Goal: Share content: Share content

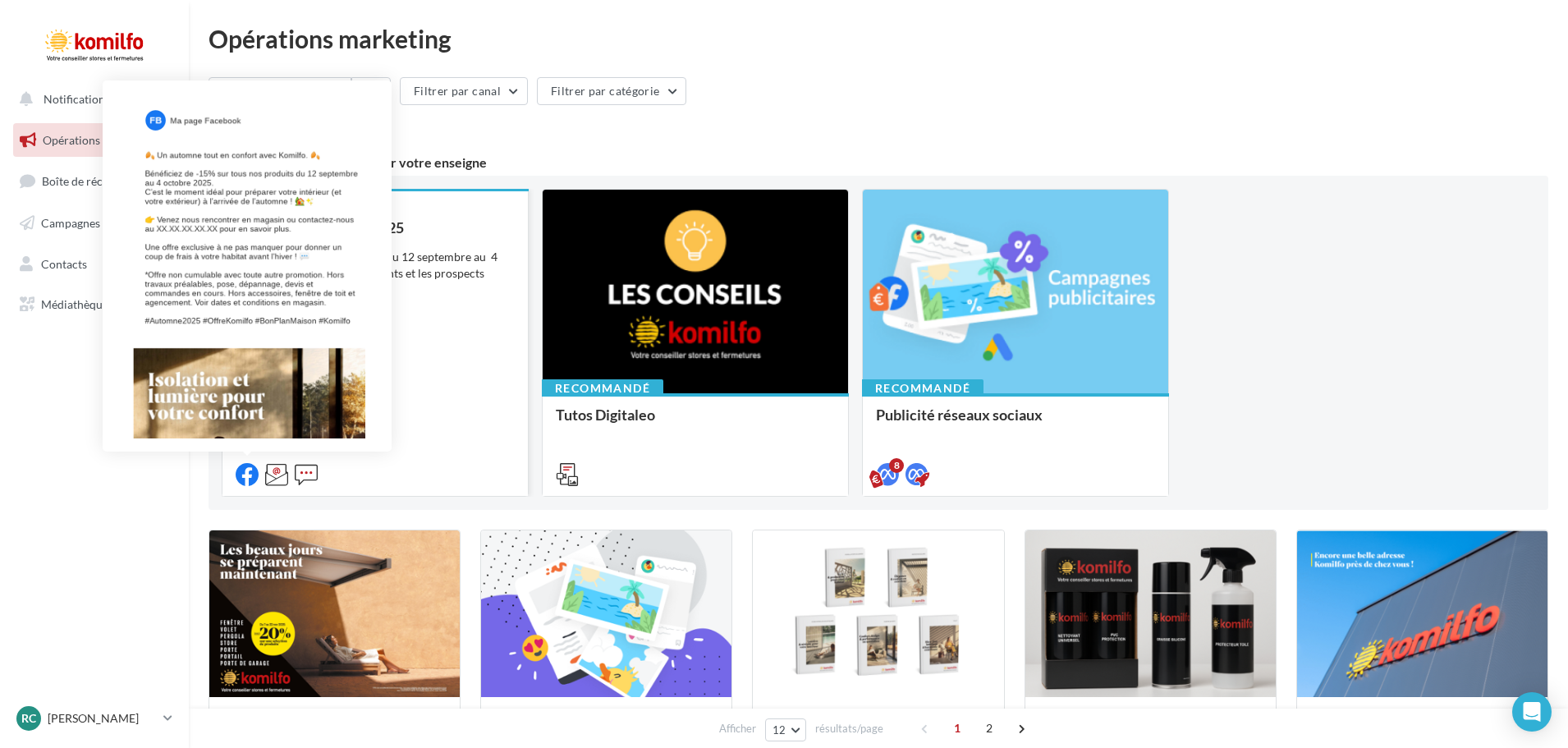
click at [242, 469] on icon at bounding box center [247, 474] width 23 height 23
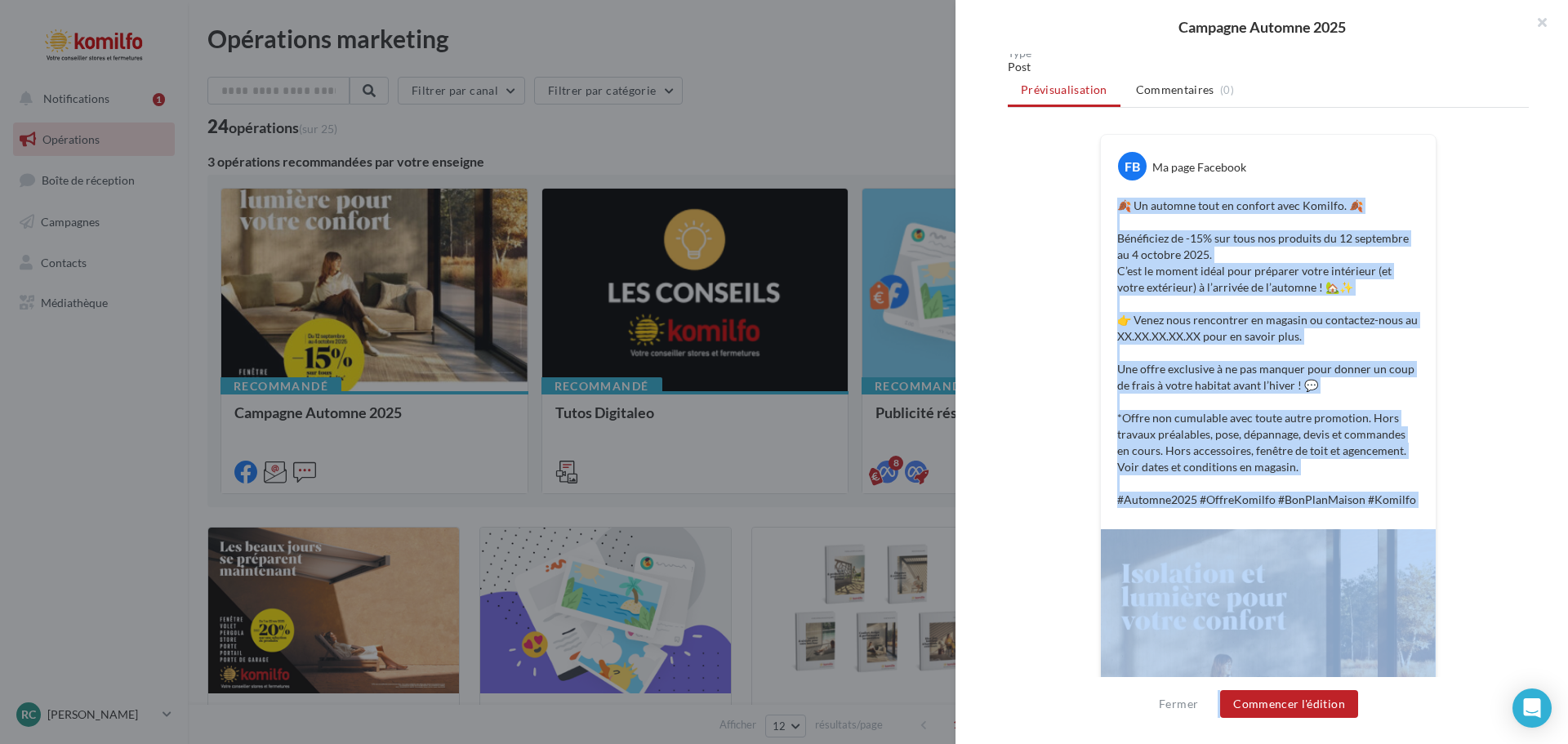
scroll to position [209, 0]
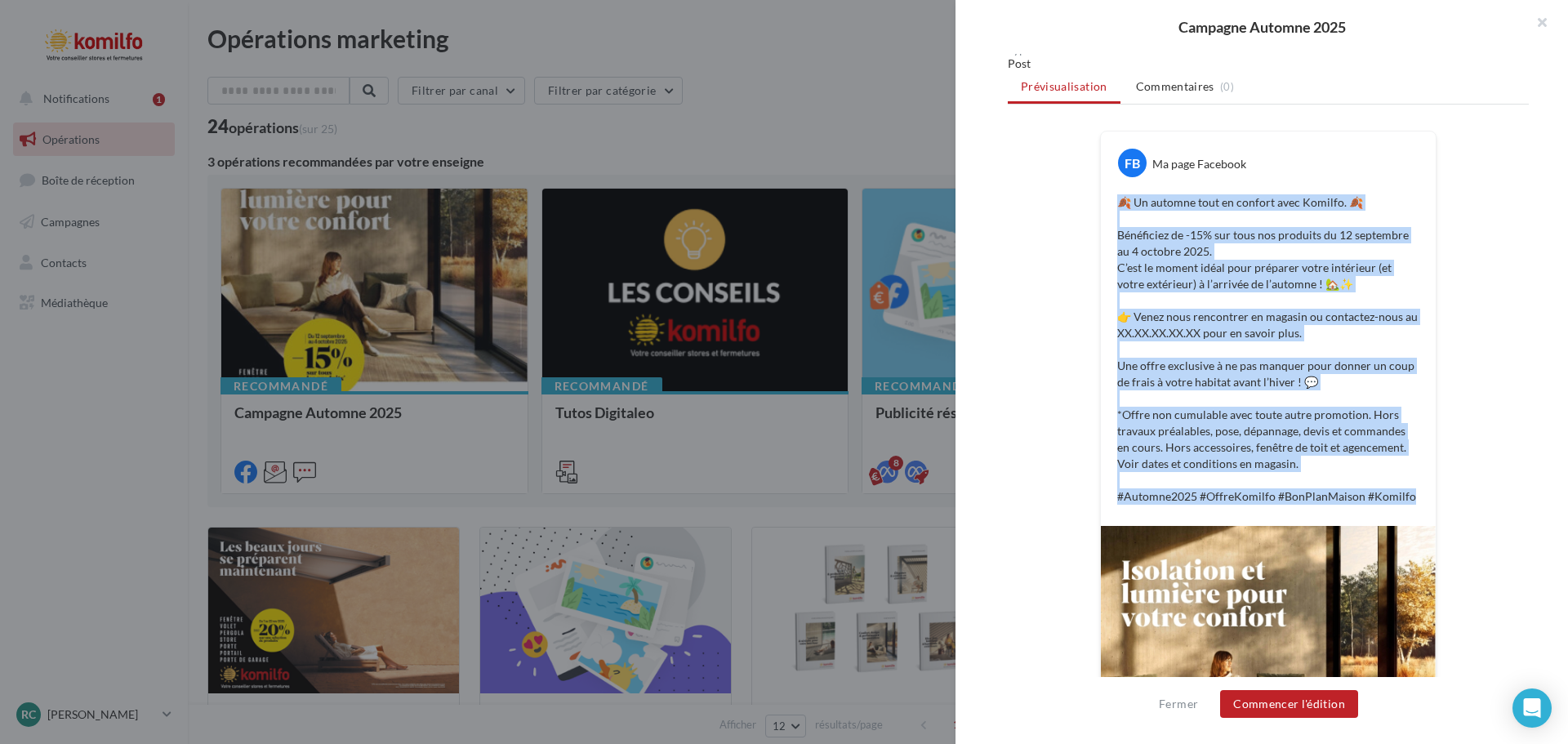
drag, startPoint x: 1118, startPoint y: 410, endPoint x: 1404, endPoint y: 488, distance: 296.4
click at [1404, 488] on p "🍂 Un automne tout en confort avec Komilfo. 🍂 Bénéficiez de -15% sur tous nos pr…" at bounding box center [1269, 349] width 303 height 310
click at [1052, 443] on div "FB Ma page Facebook 🍂 Un automne tout en confort avec [PERSON_NAME]. 🍂 Bénéfici…" at bounding box center [1269, 506] width 521 height 752
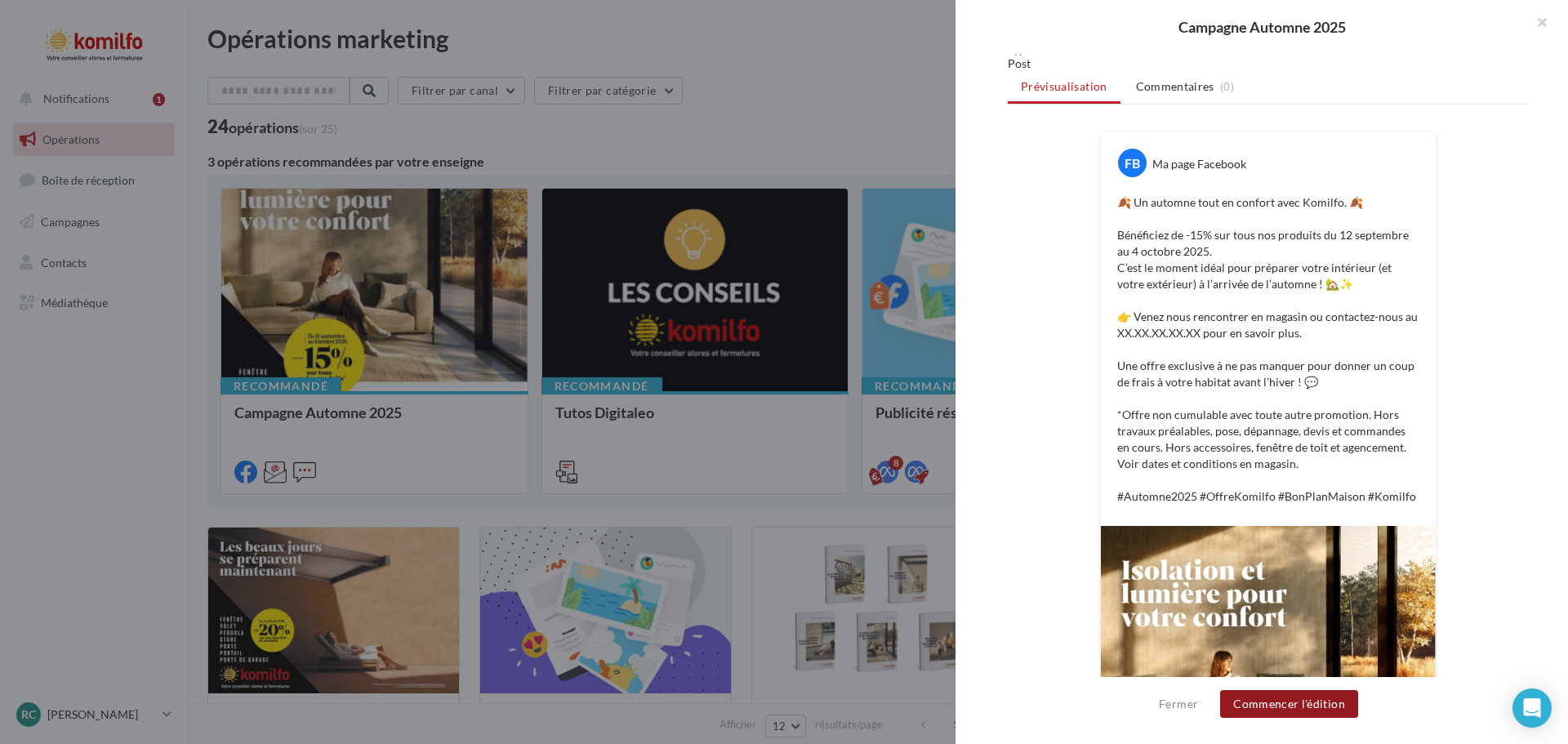
click at [1266, 700] on button "Commencer l'édition" at bounding box center [1289, 704] width 138 height 28
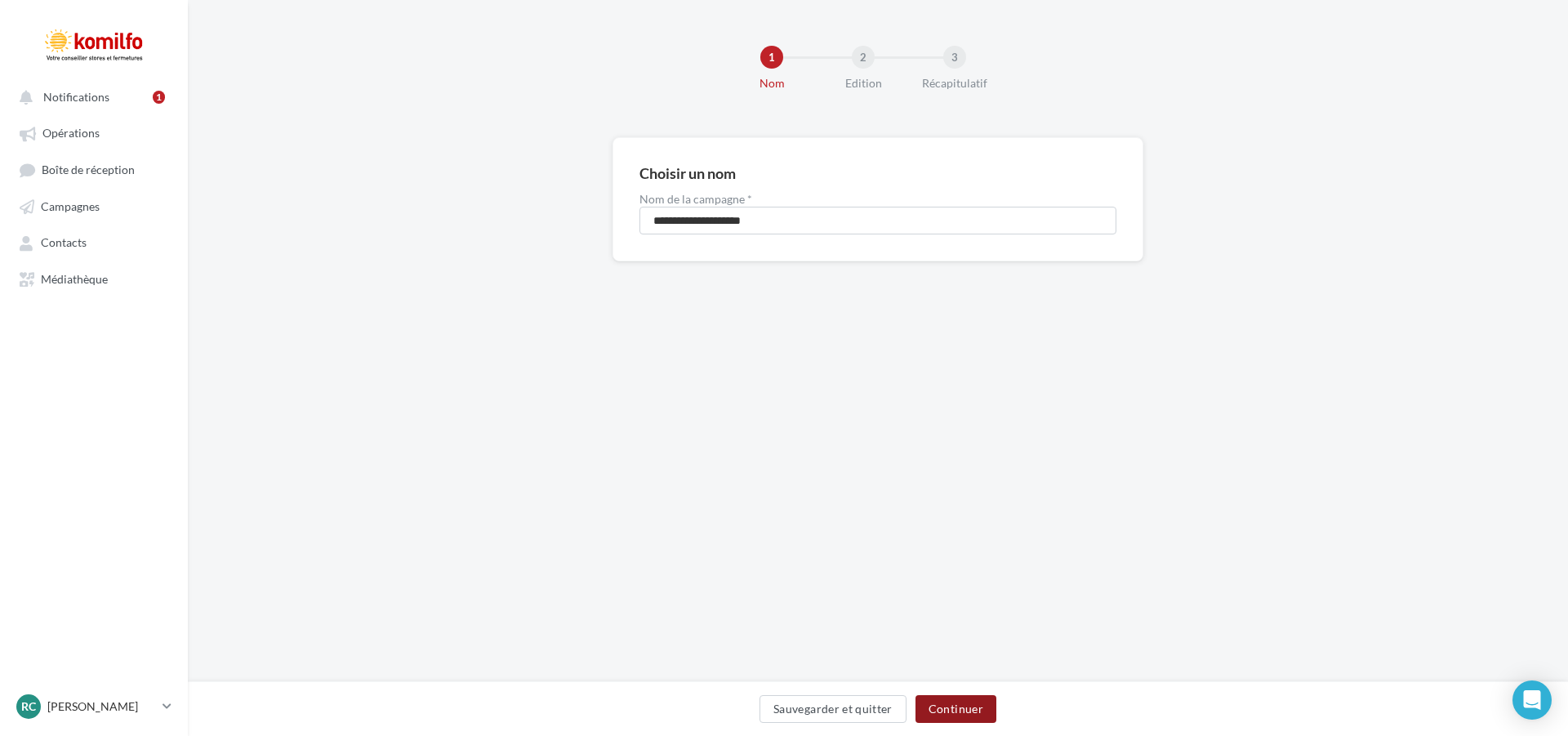
click at [950, 701] on button "Continuer" at bounding box center [955, 709] width 81 height 28
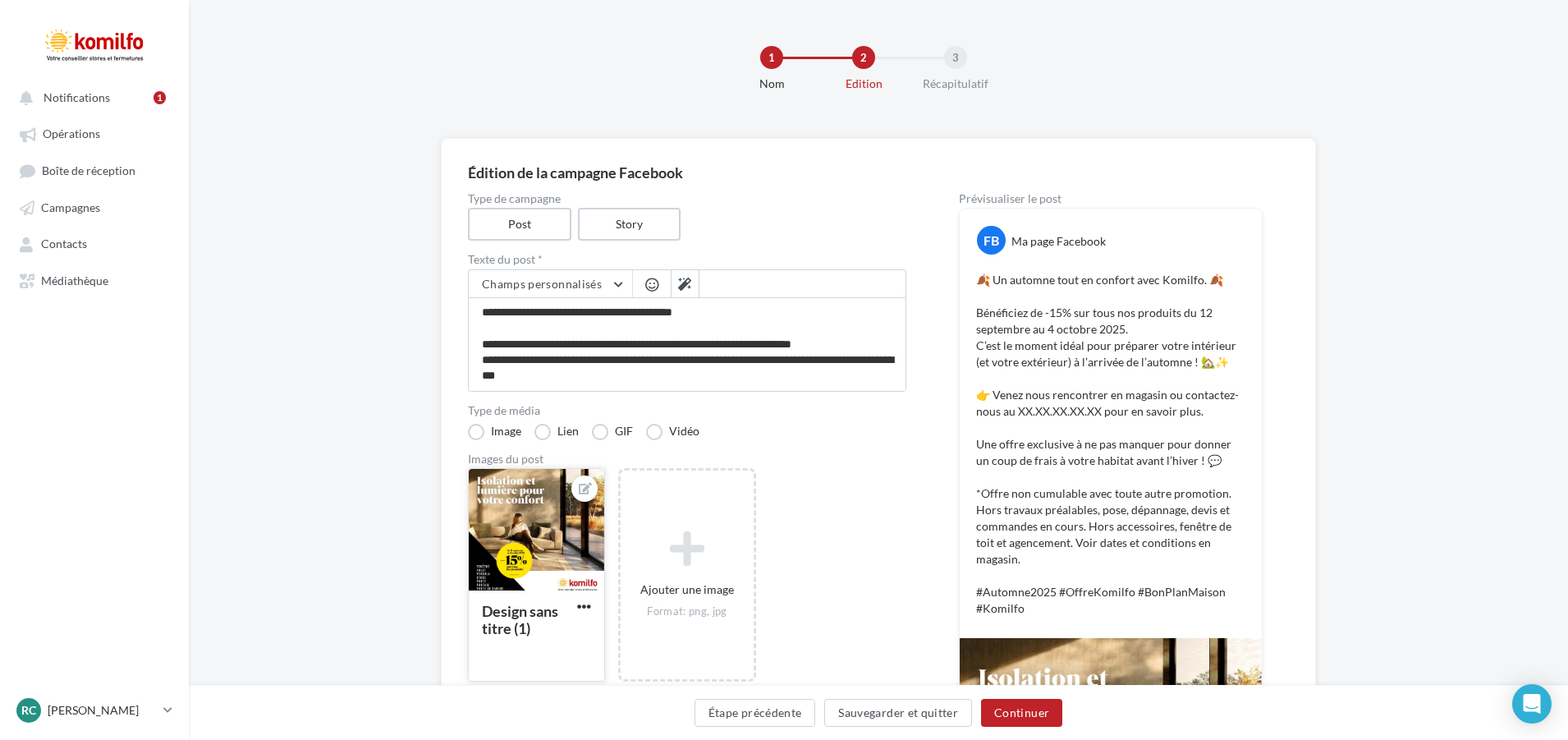
click at [555, 539] on div at bounding box center [536, 530] width 136 height 123
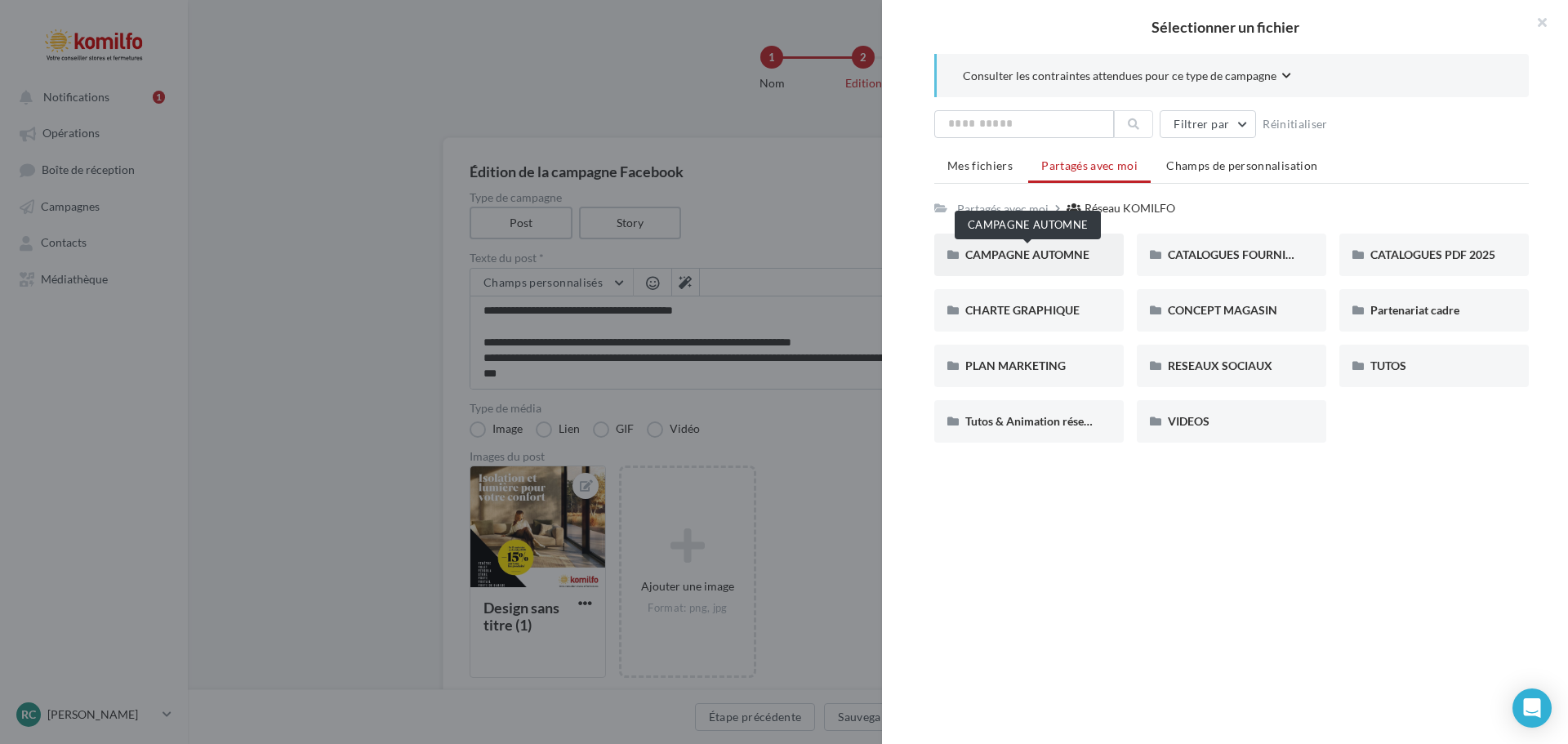
click at [1024, 248] on span "CAMPAGNE AUTOMNE" at bounding box center [1027, 254] width 124 height 14
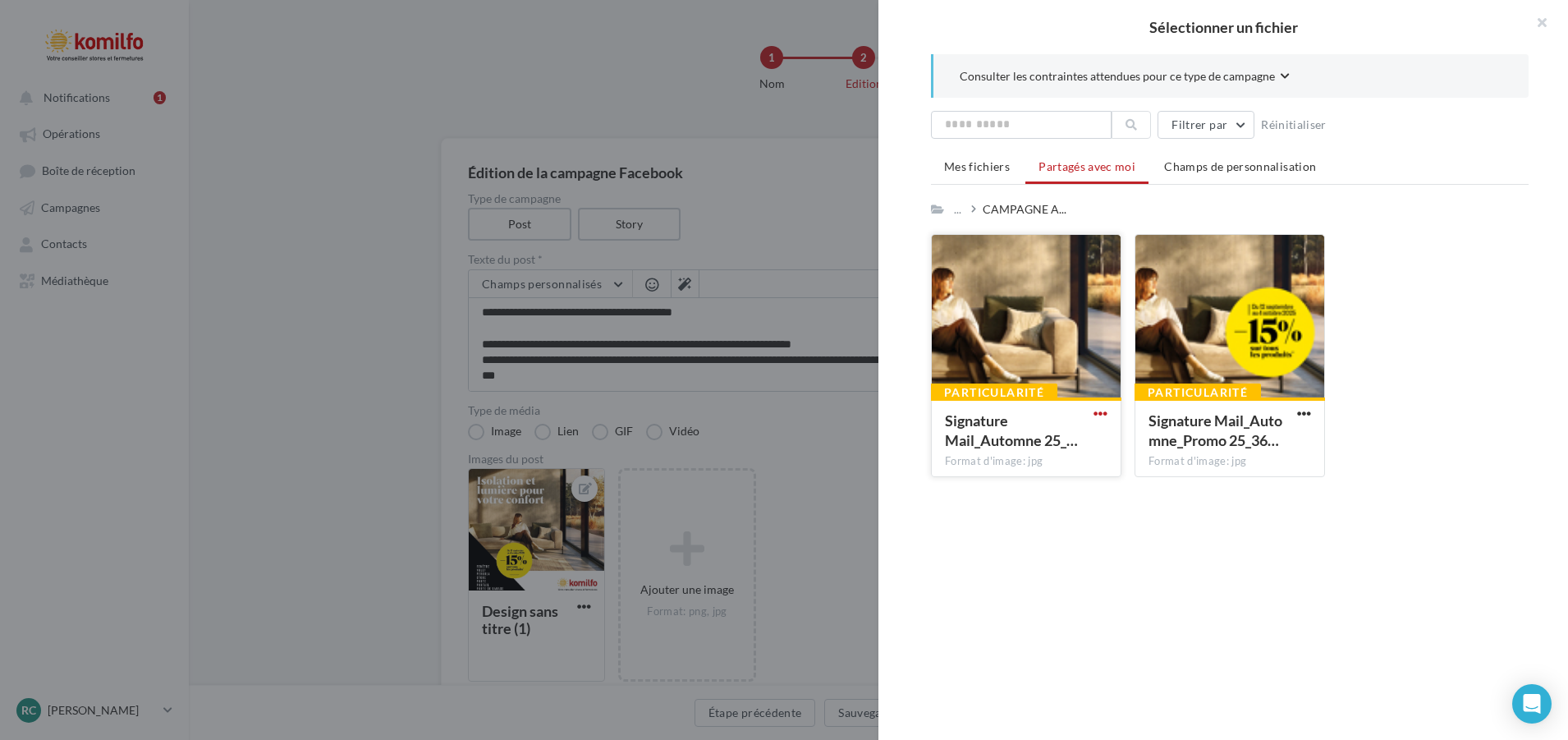
click at [1098, 413] on span "button" at bounding box center [1100, 413] width 14 height 14
click at [1299, 410] on span "button" at bounding box center [1303, 413] width 14 height 14
click at [1238, 446] on button "Télécharger" at bounding box center [1232, 447] width 164 height 43
click at [1262, 643] on div "Consulter les contraintes attendues pour ce type de campagne Filtrer par Réinit…" at bounding box center [1230, 388] width 703 height 666
click at [1537, 28] on button "button" at bounding box center [1535, 25] width 65 height 50
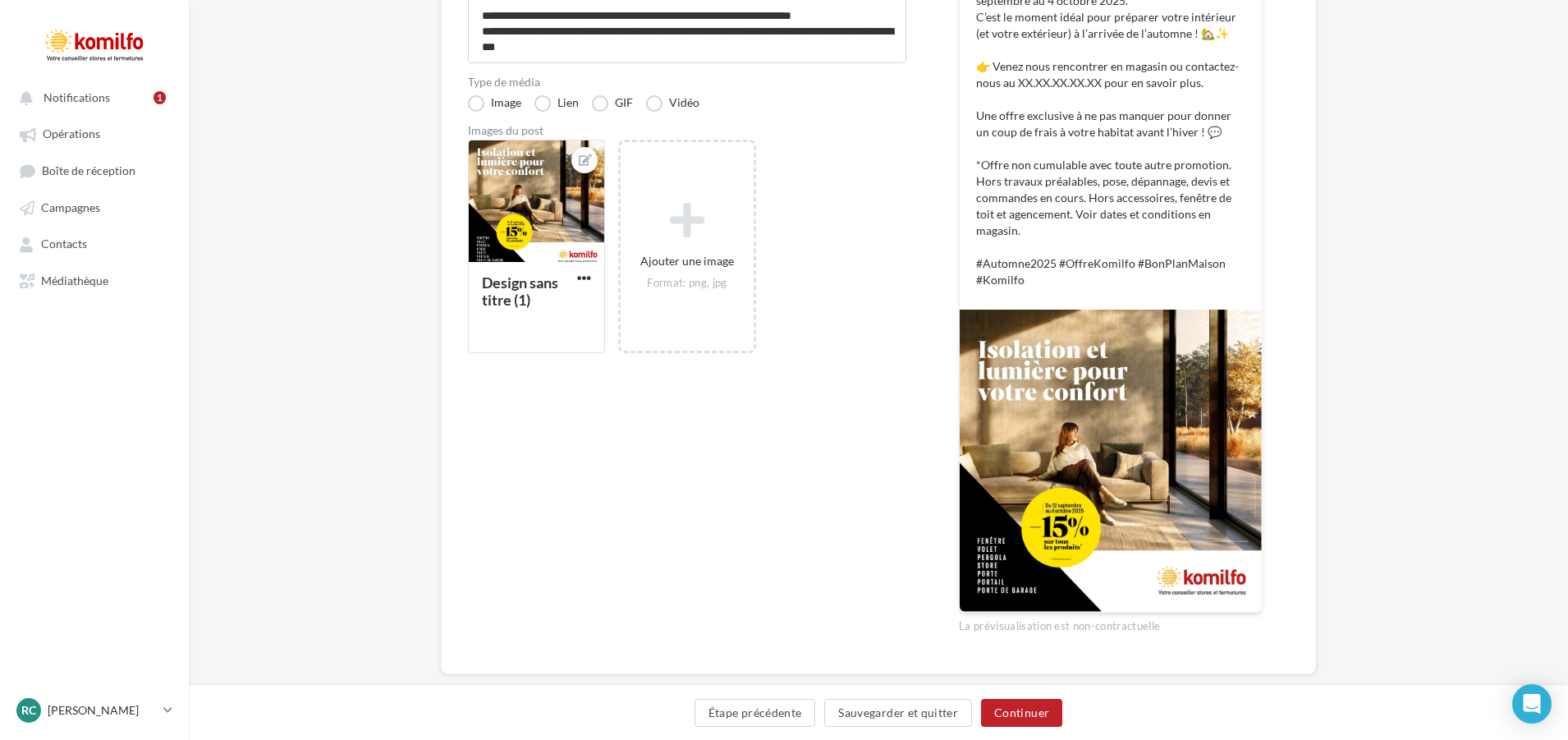
scroll to position [360, 0]
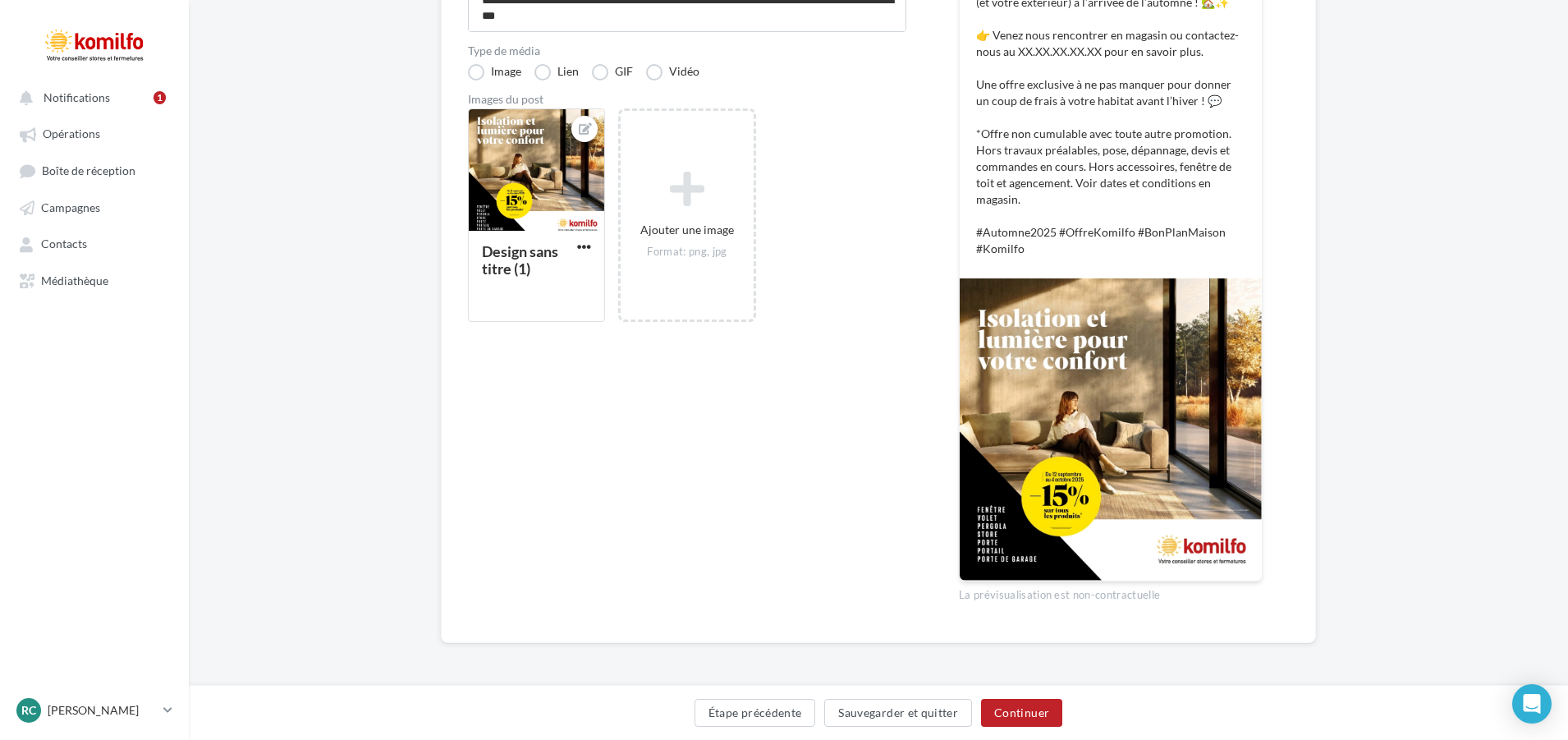
click at [1051, 408] on img at bounding box center [1111, 430] width 303 height 303
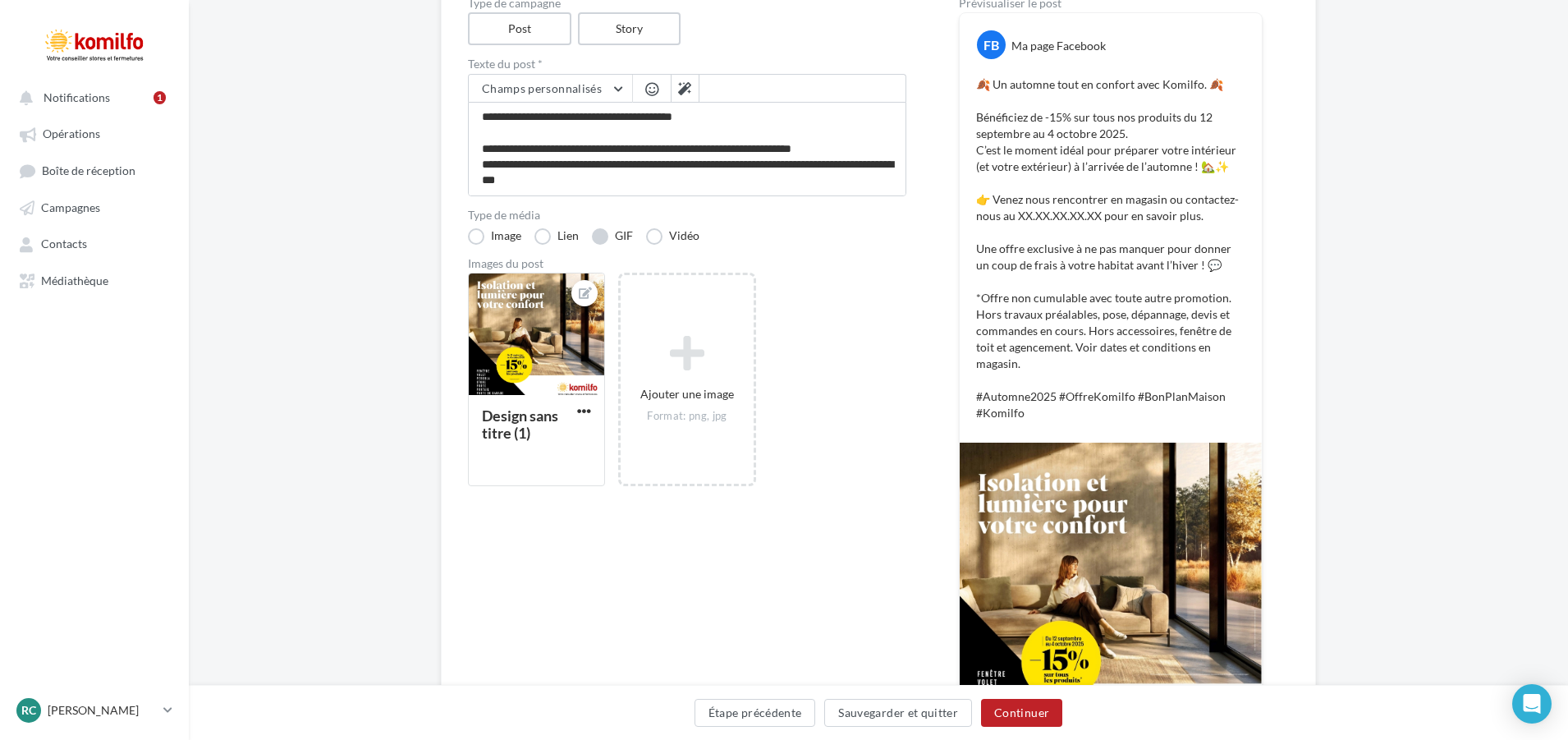
click at [596, 241] on label "GIF" at bounding box center [612, 236] width 41 height 17
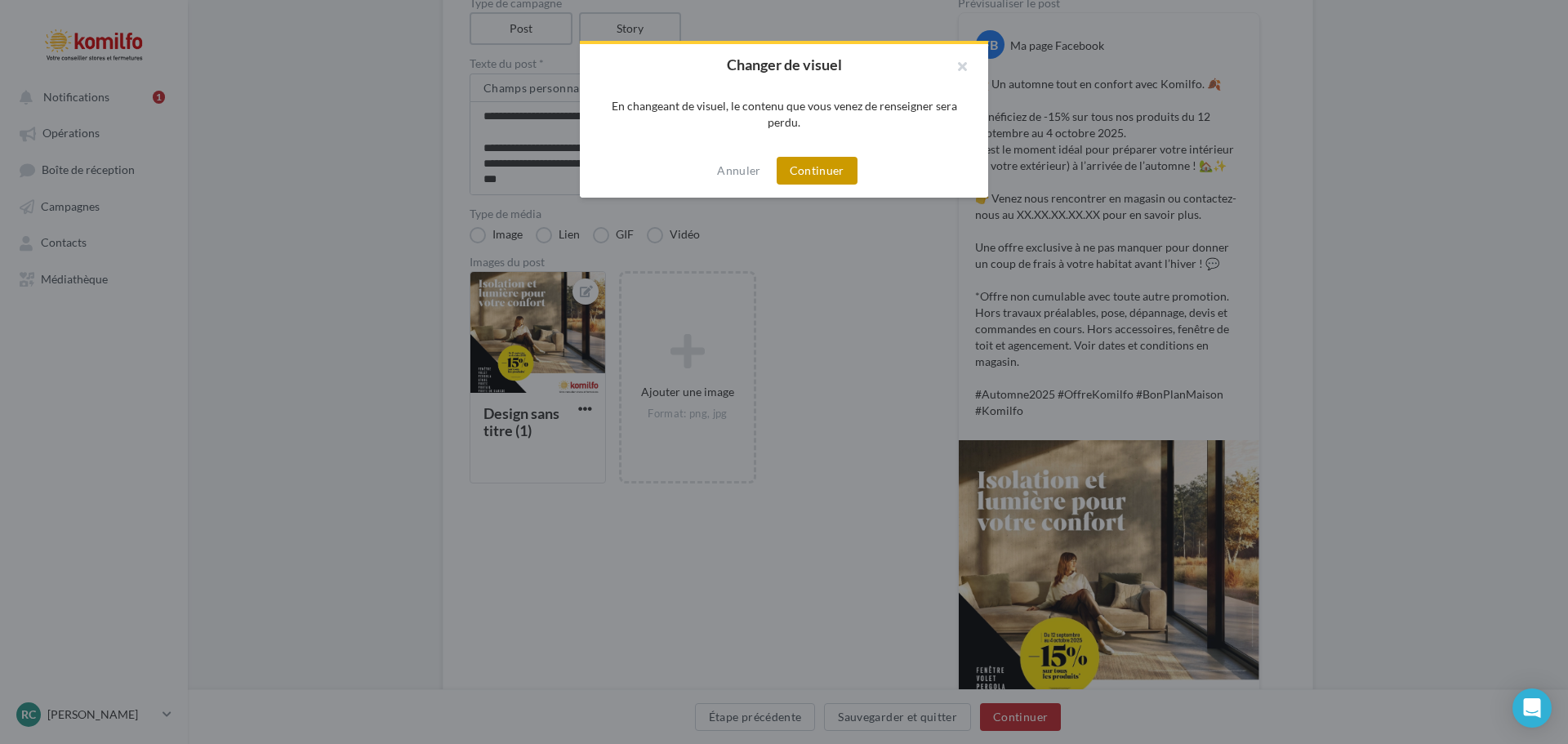
click at [839, 170] on button "Continuer" at bounding box center [817, 171] width 81 height 28
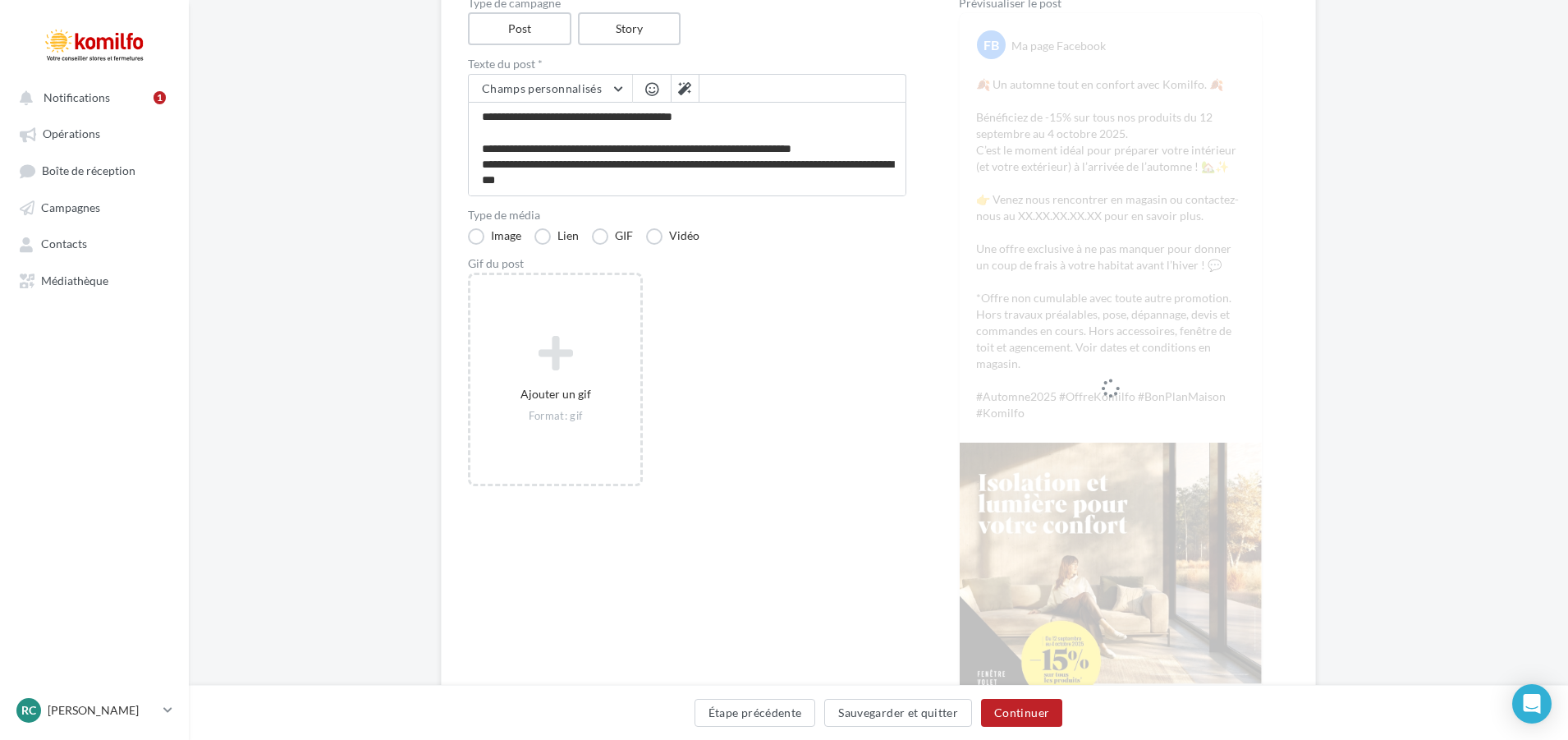
scroll to position [76, 0]
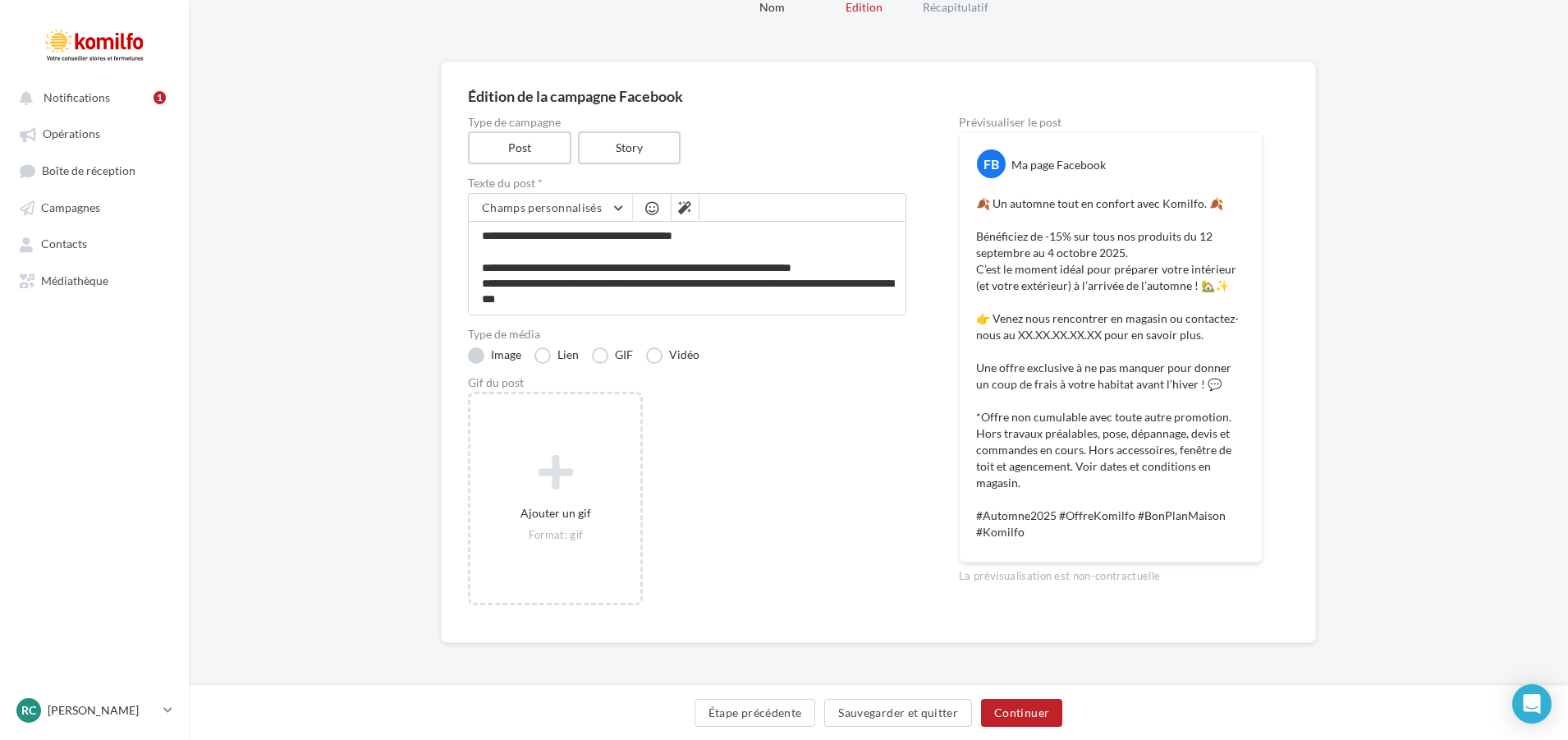
click at [481, 360] on label "Image" at bounding box center [494, 356] width 54 height 17
click at [634, 159] on label "Story" at bounding box center [628, 148] width 105 height 34
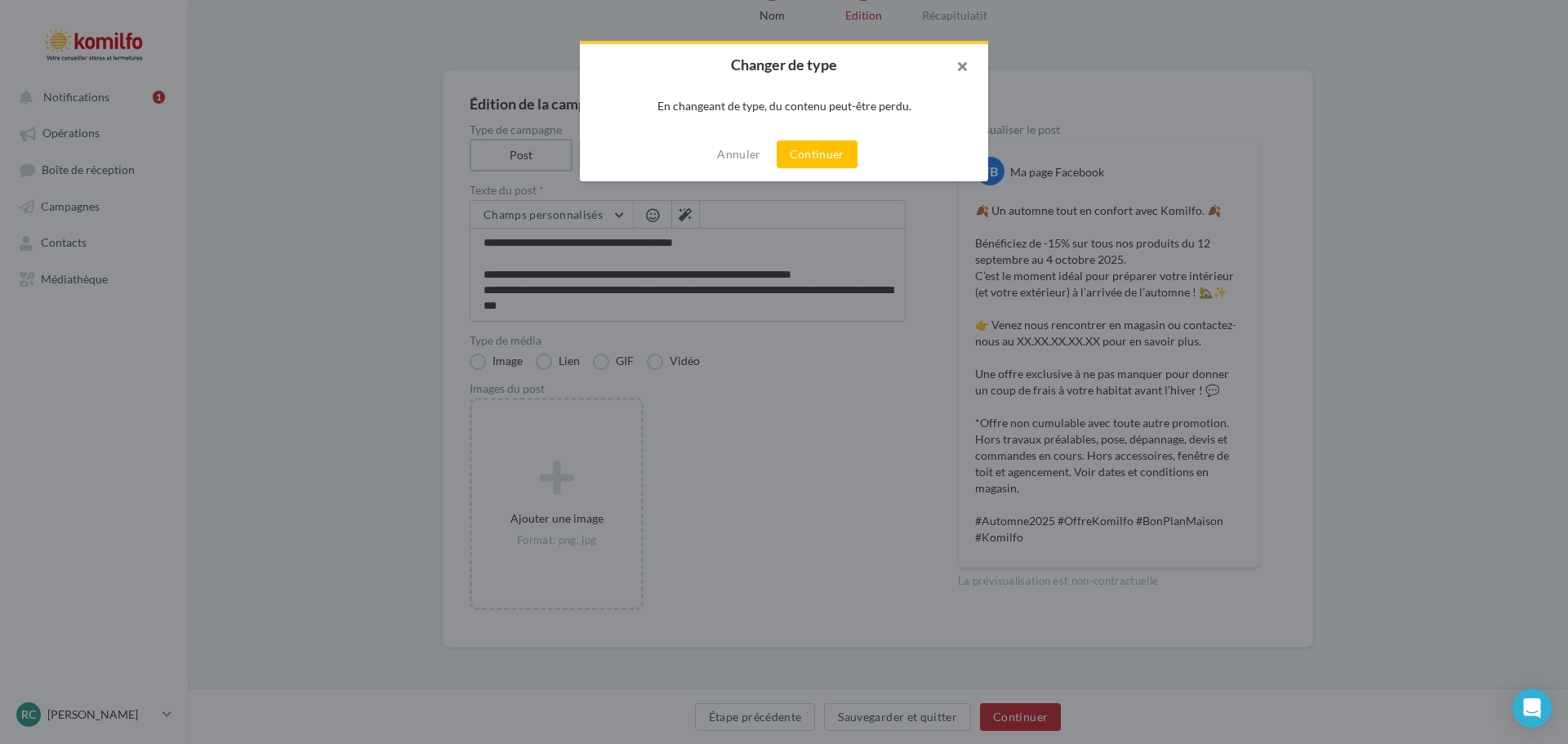
click at [962, 67] on button "button" at bounding box center [955, 69] width 65 height 49
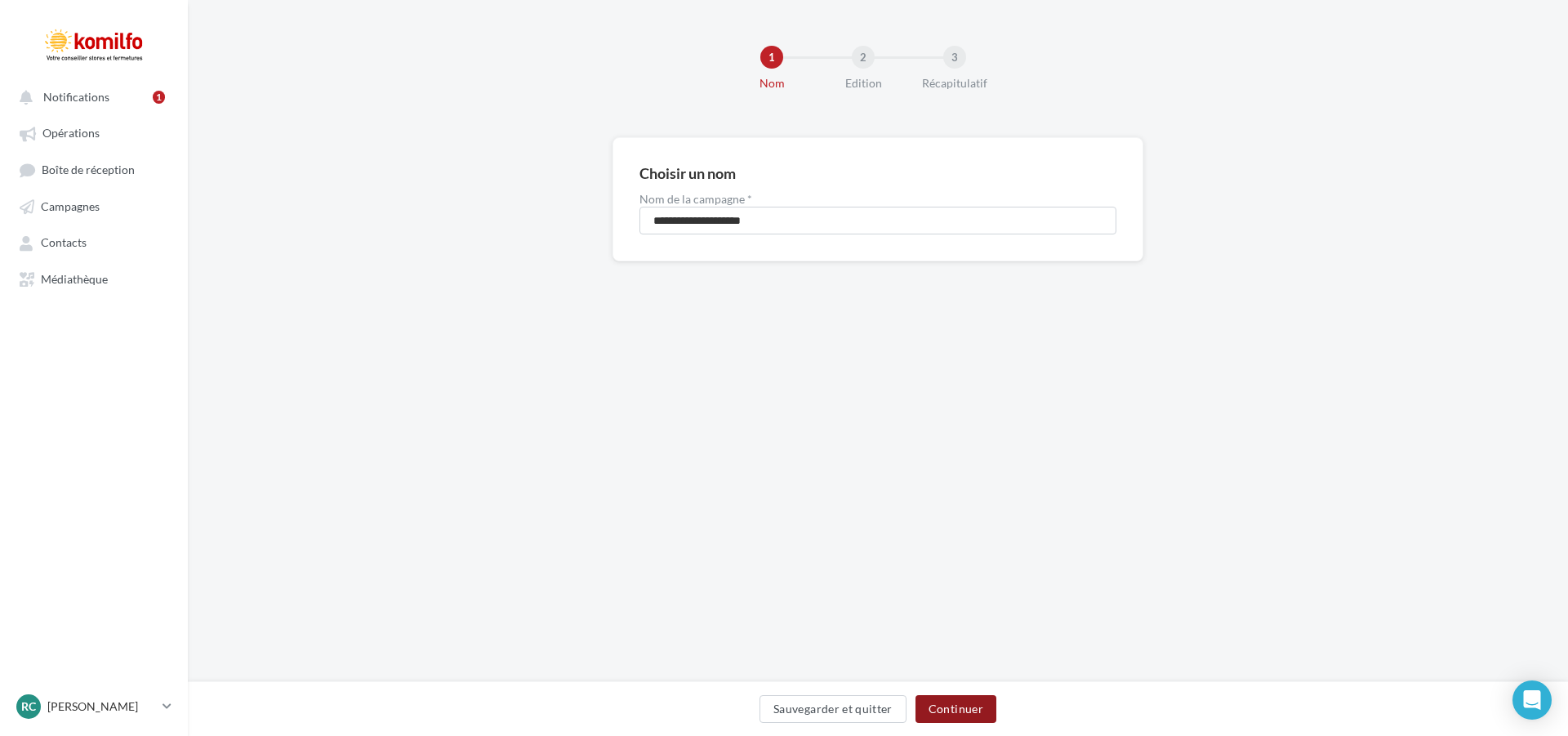
click at [931, 699] on button "Continuer" at bounding box center [955, 709] width 81 height 28
